Goal: Use online tool/utility: Utilize a website feature to perform a specific function

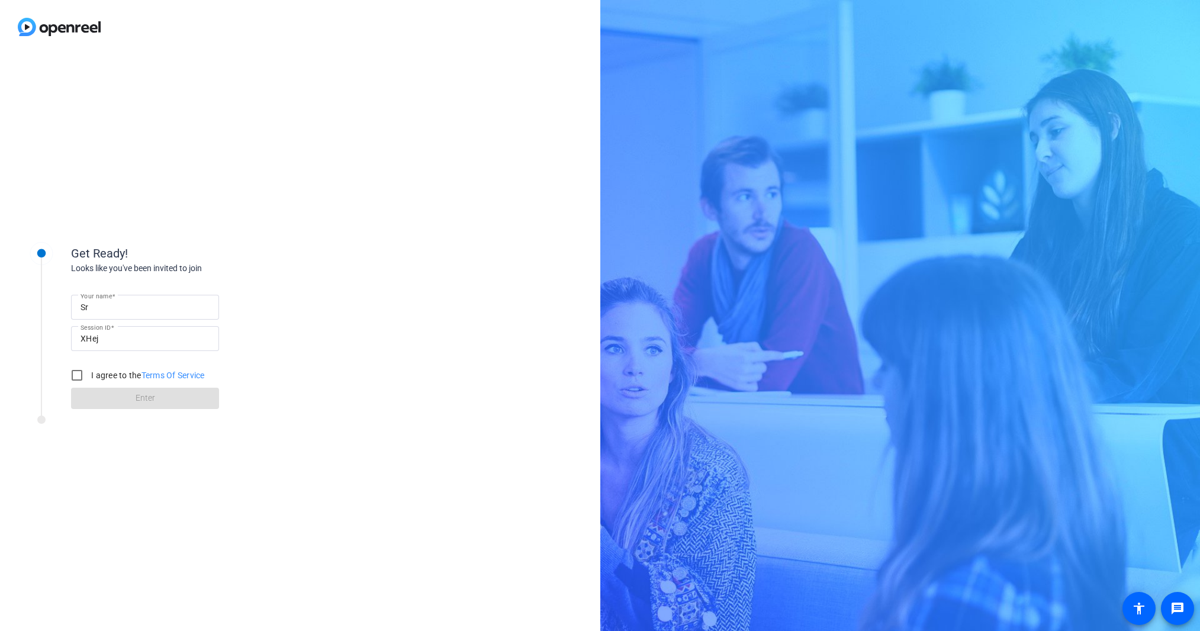
click at [91, 372] on label "I agree to the Terms Of Service" at bounding box center [147, 375] width 116 height 12
click at [89, 372] on input "I agree to the Terms Of Service" at bounding box center [77, 375] width 24 height 24
checkbox input "true"
click at [114, 398] on span at bounding box center [145, 398] width 148 height 28
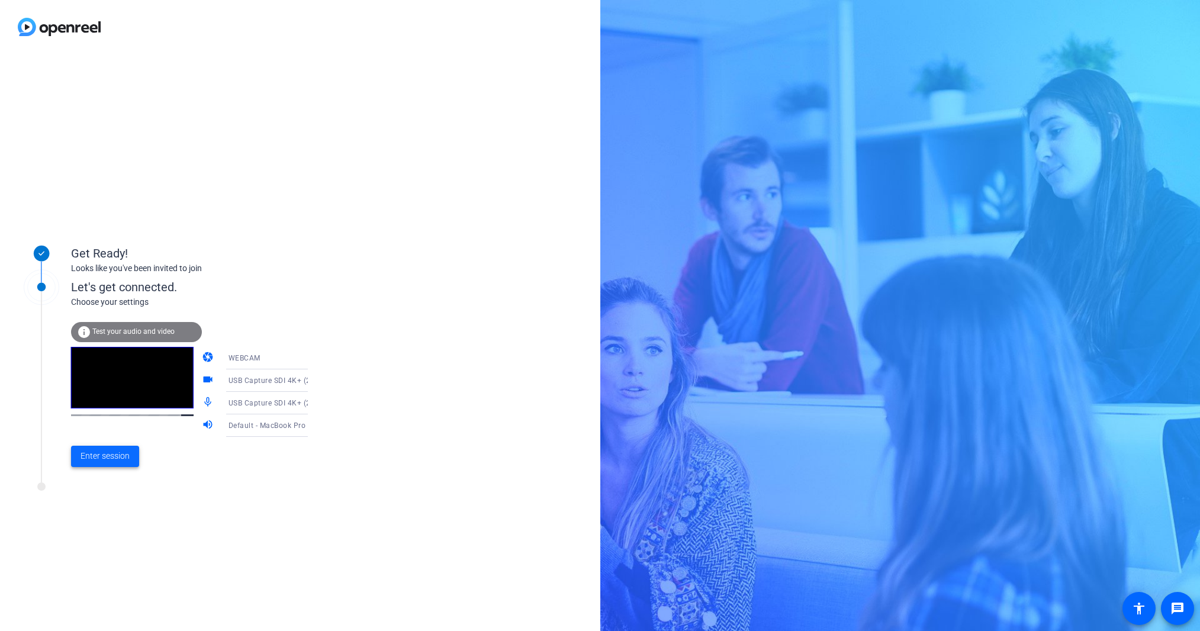
click at [93, 463] on span at bounding box center [105, 456] width 68 height 28
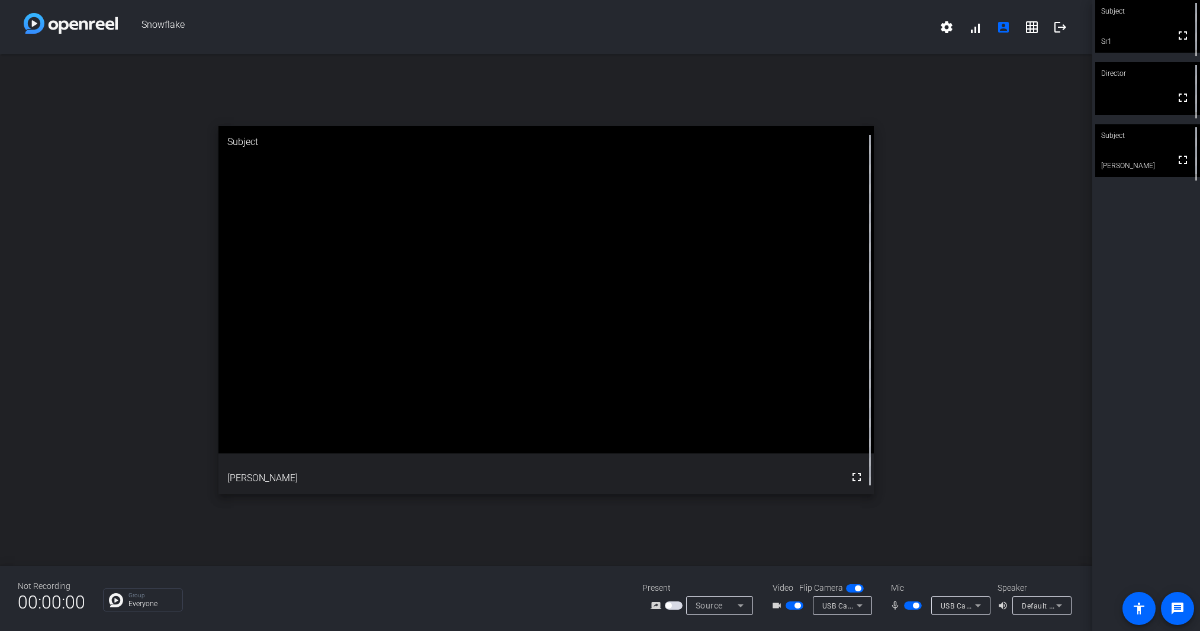
click at [1047, 615] on div at bounding box center [1041, 621] width 59 height 13
click at [1049, 608] on span "Default - External Headphones (Built-in)" at bounding box center [1089, 605] width 137 height 9
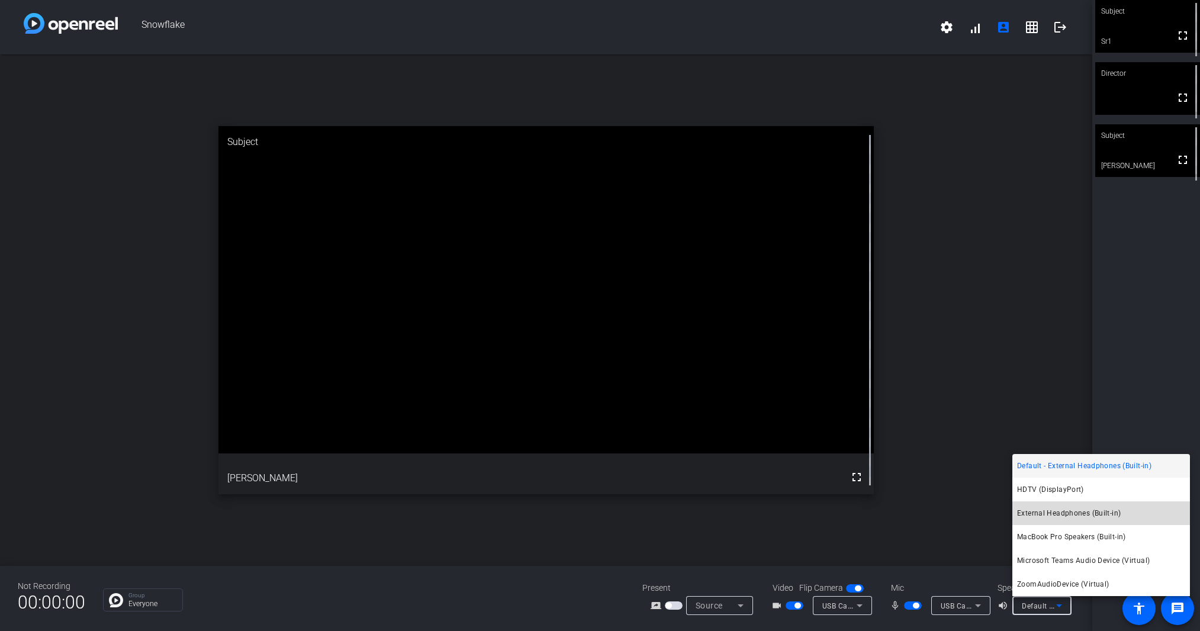
click at [1101, 514] on span "External Headphones (Built-in)" at bounding box center [1069, 513] width 104 height 14
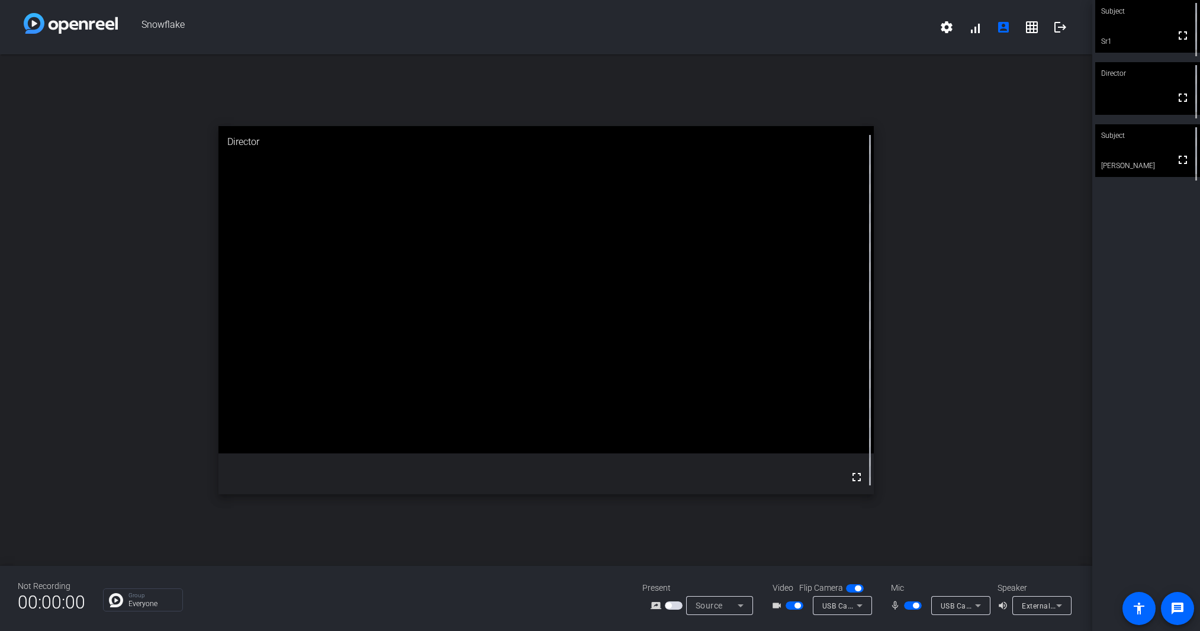
click at [853, 587] on span "button" at bounding box center [855, 588] width 18 height 8
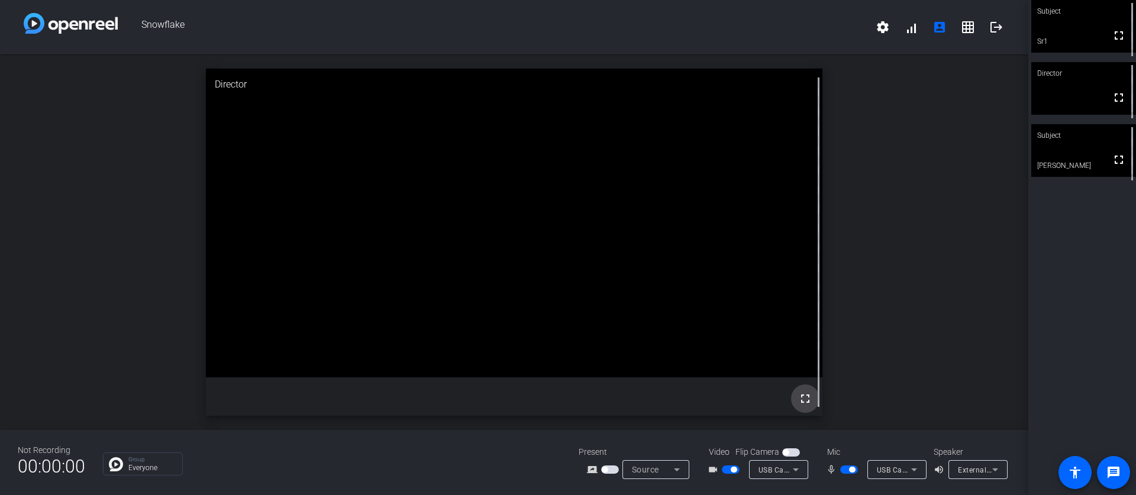
click at [808, 399] on mat-icon "fullscreen" at bounding box center [805, 399] width 14 height 14
click at [811, 399] on mat-icon "fullscreen" at bounding box center [805, 399] width 14 height 14
